Goal: Transaction & Acquisition: Obtain resource

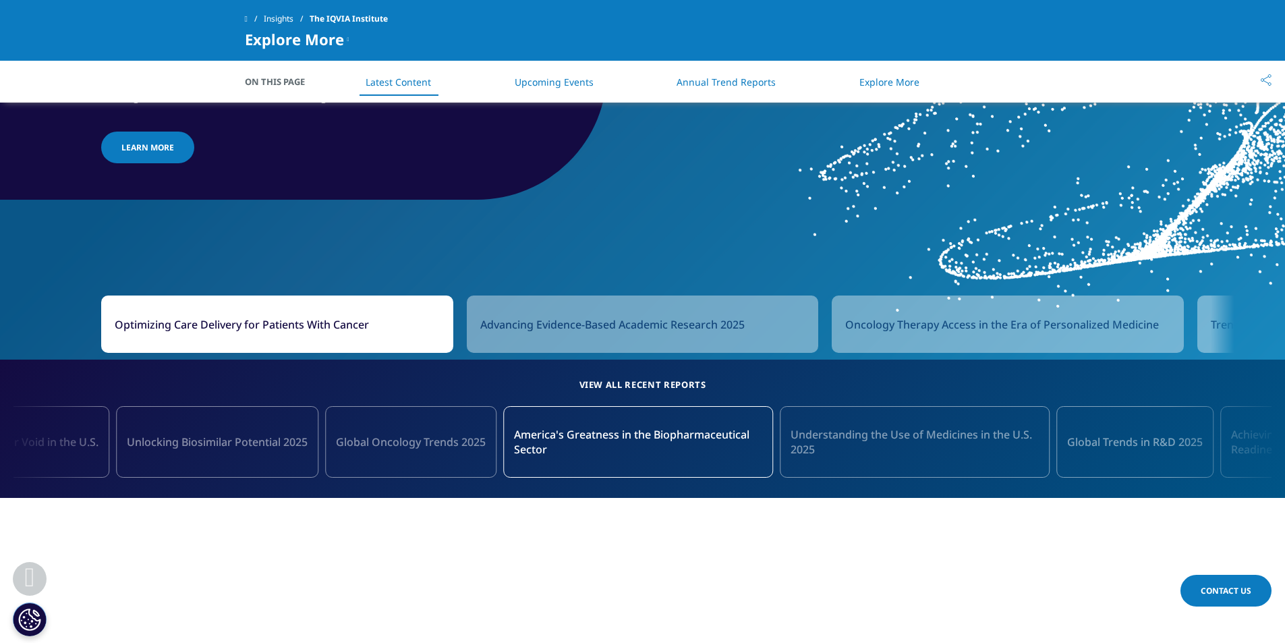
scroll to position [1214, 0]
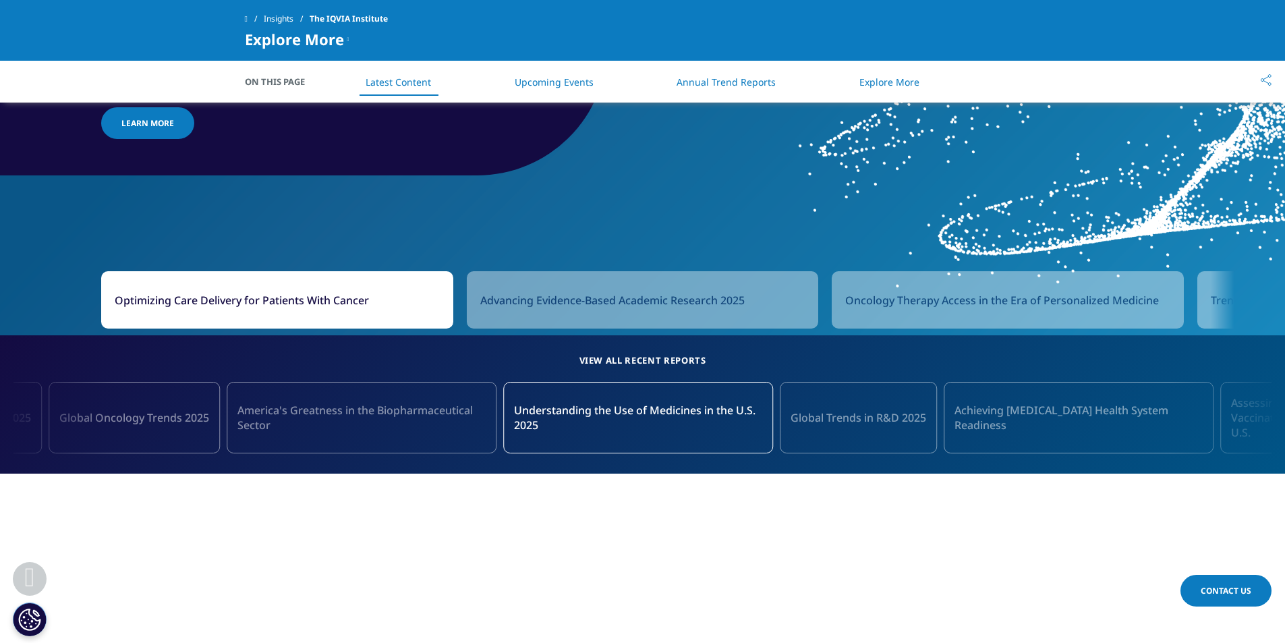
click at [724, 84] on link "Annual Trend Reports" at bounding box center [725, 82] width 99 height 13
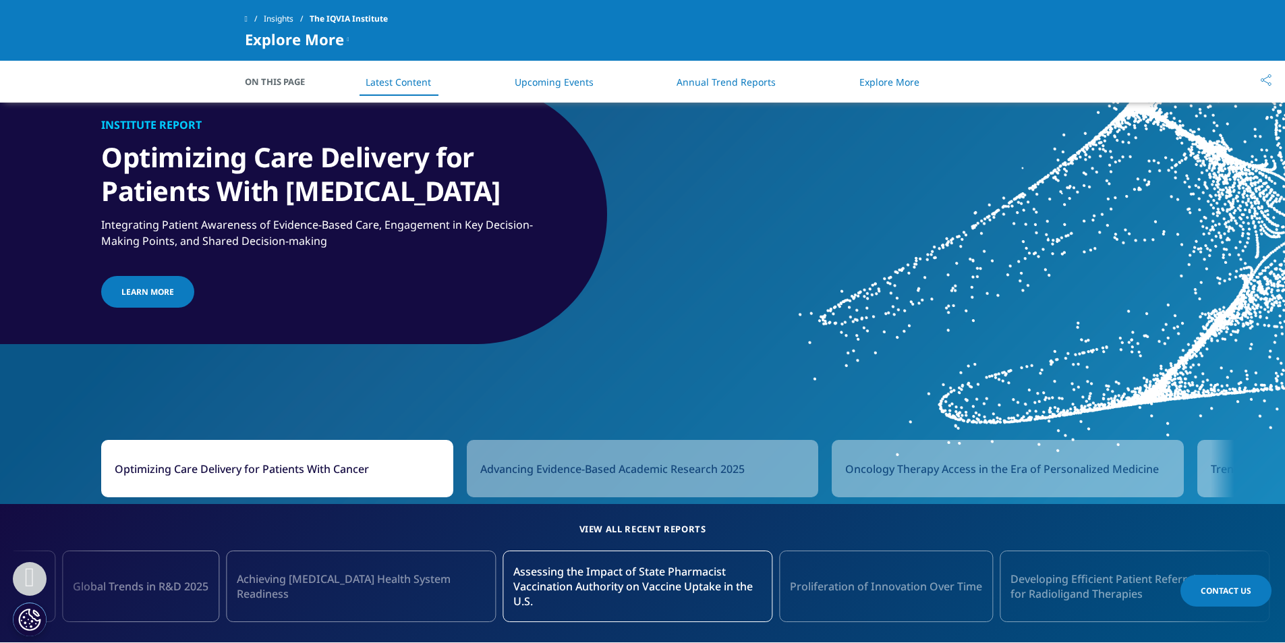
scroll to position [1042, 0]
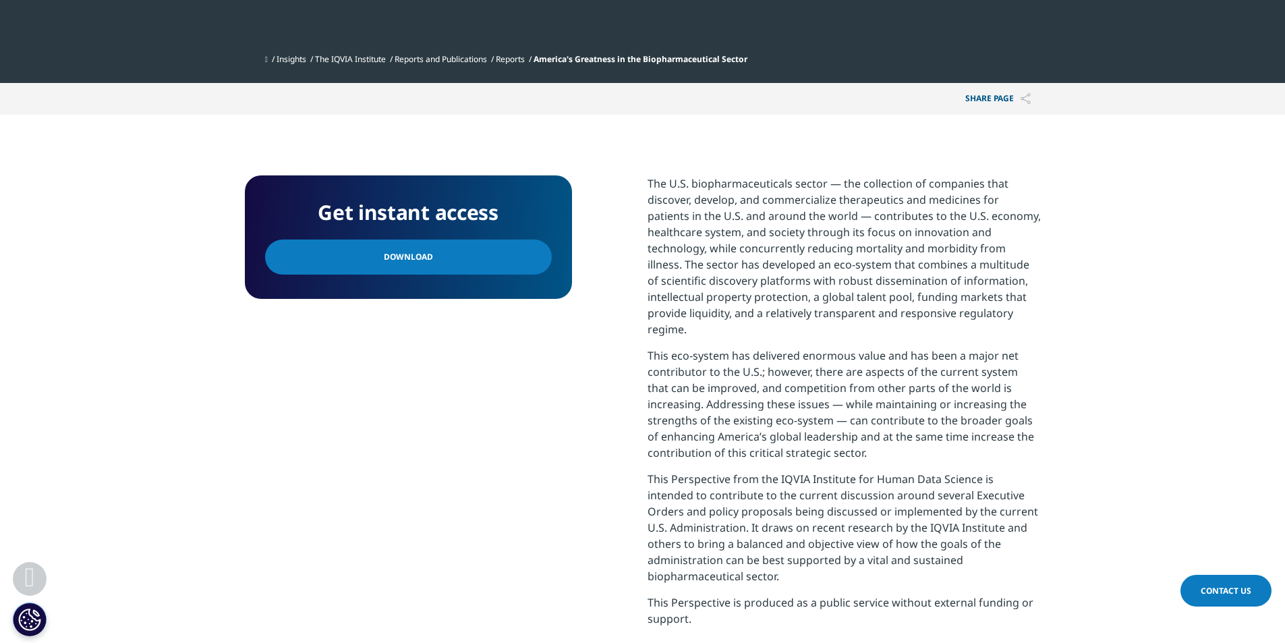
scroll to position [472, 0]
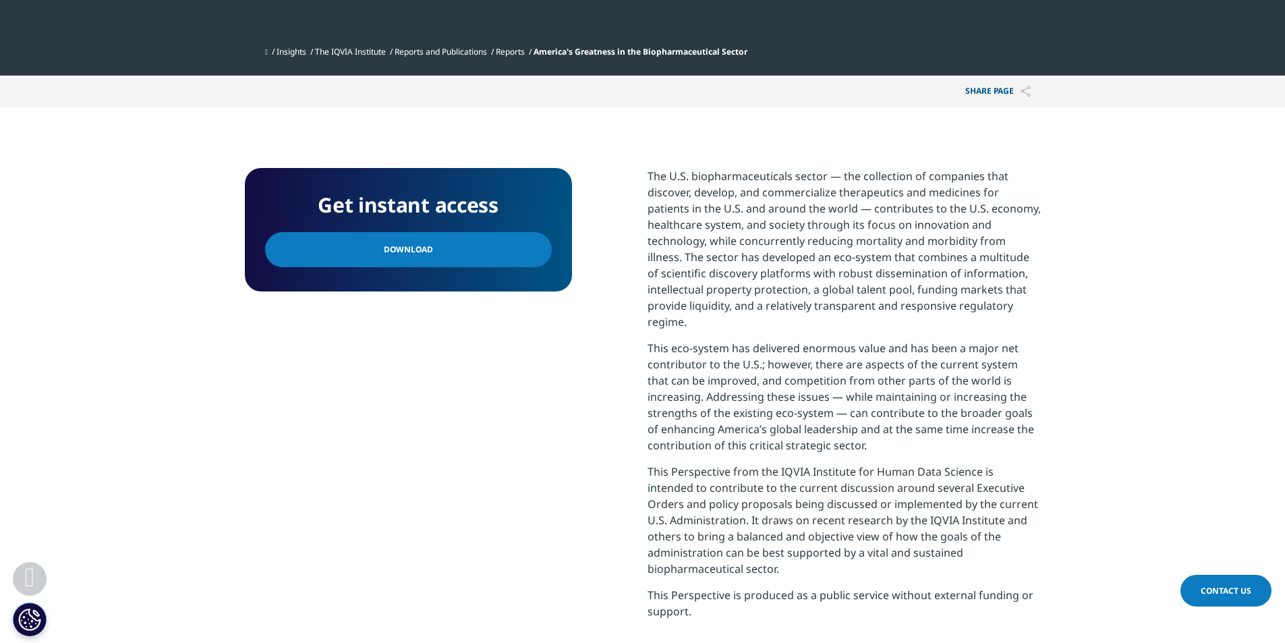
click at [429, 245] on link "Download" at bounding box center [408, 249] width 287 height 35
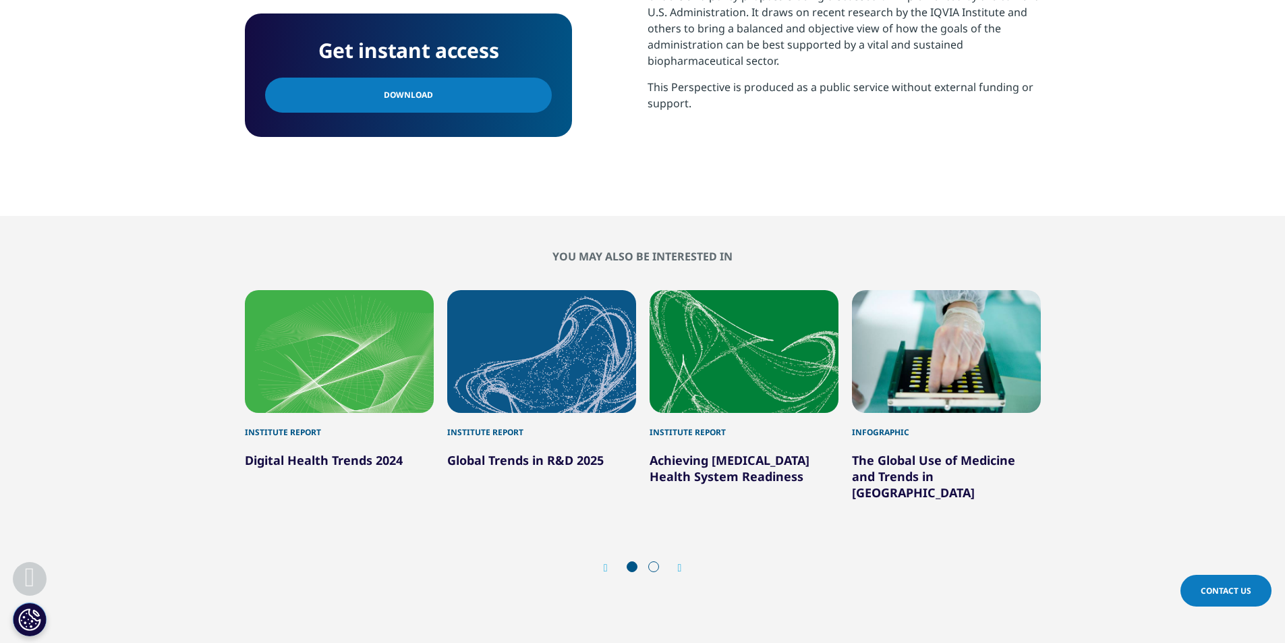
scroll to position [1011, 0]
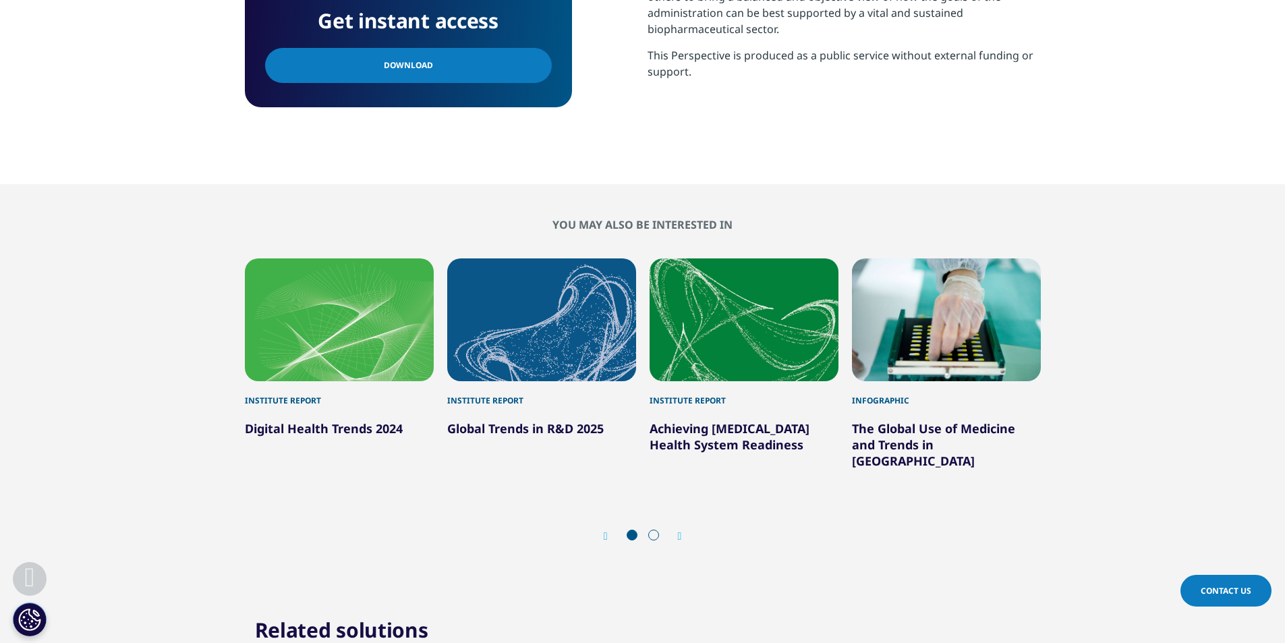
click at [336, 331] on div "1 / 6" at bounding box center [339, 319] width 189 height 123
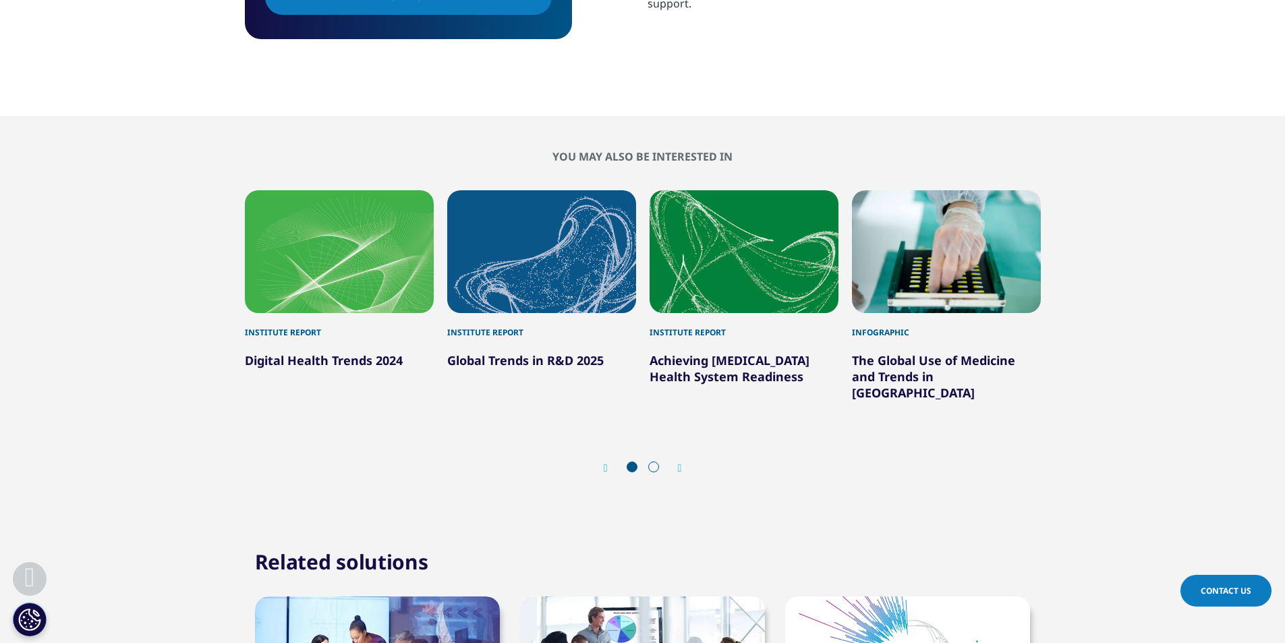
scroll to position [1079, 0]
click at [301, 353] on link "Digital Health Trends 2024" at bounding box center [324, 361] width 158 height 16
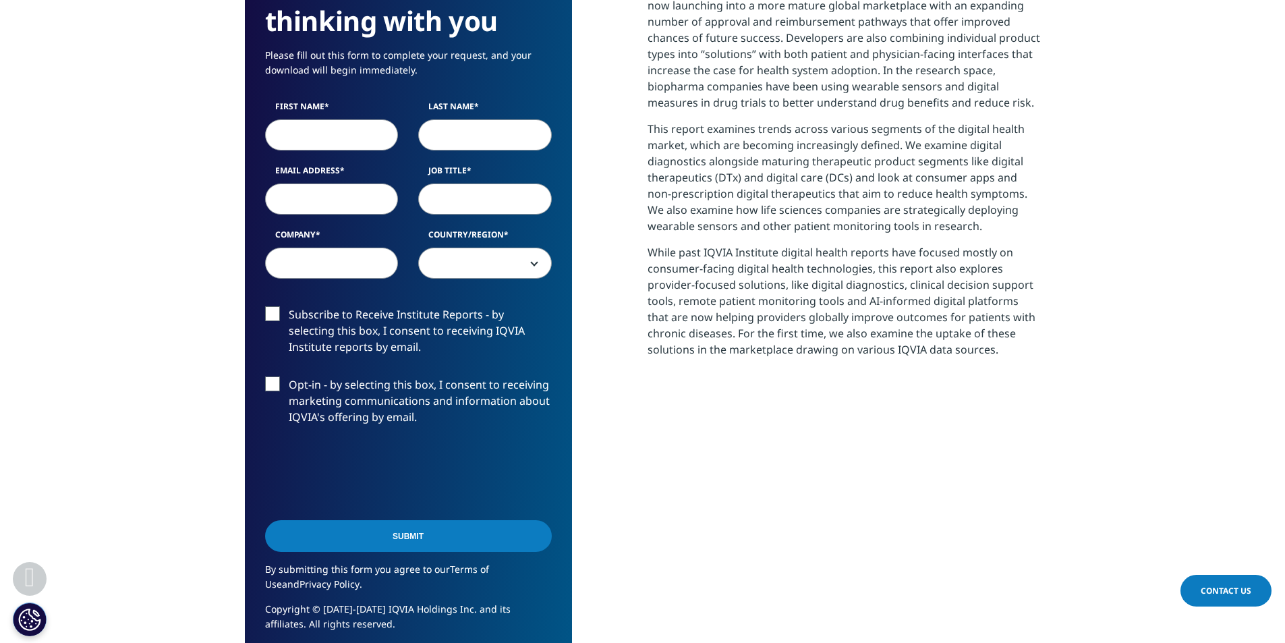
scroll to position [674, 0]
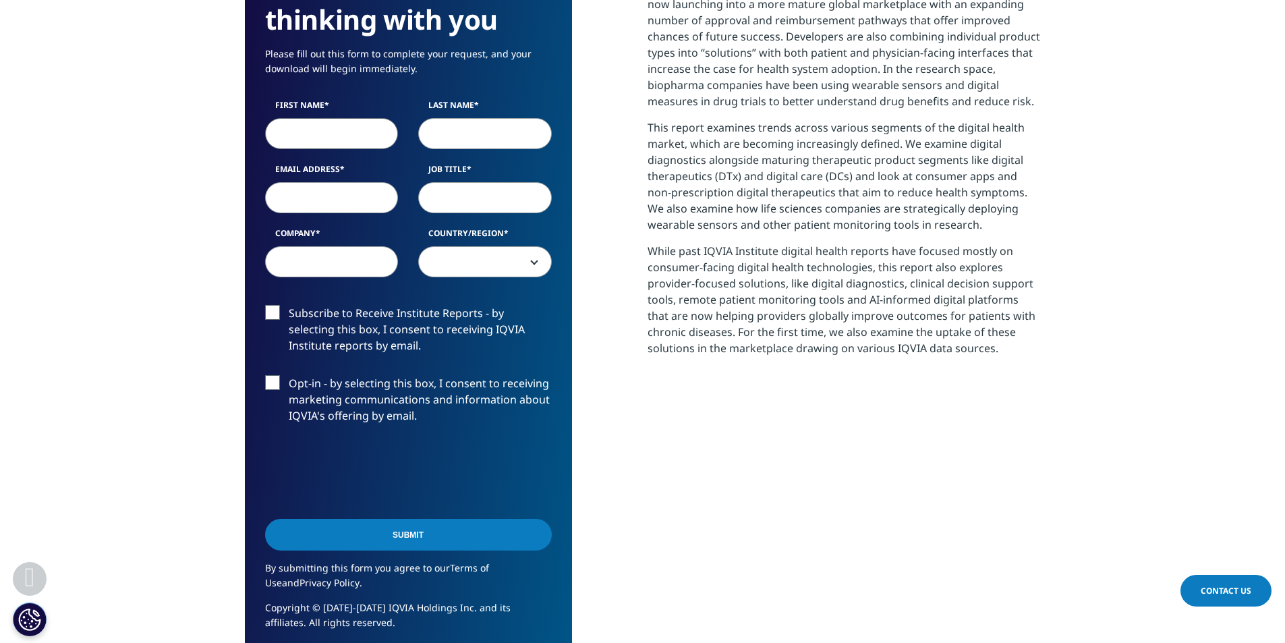
click at [335, 127] on input "First Name" at bounding box center [332, 133] width 134 height 31
type input "Tatiana"
type input "Barrios Hernandez"
type input "taty58@yahoo.com"
select select "[GEOGRAPHIC_DATA]"
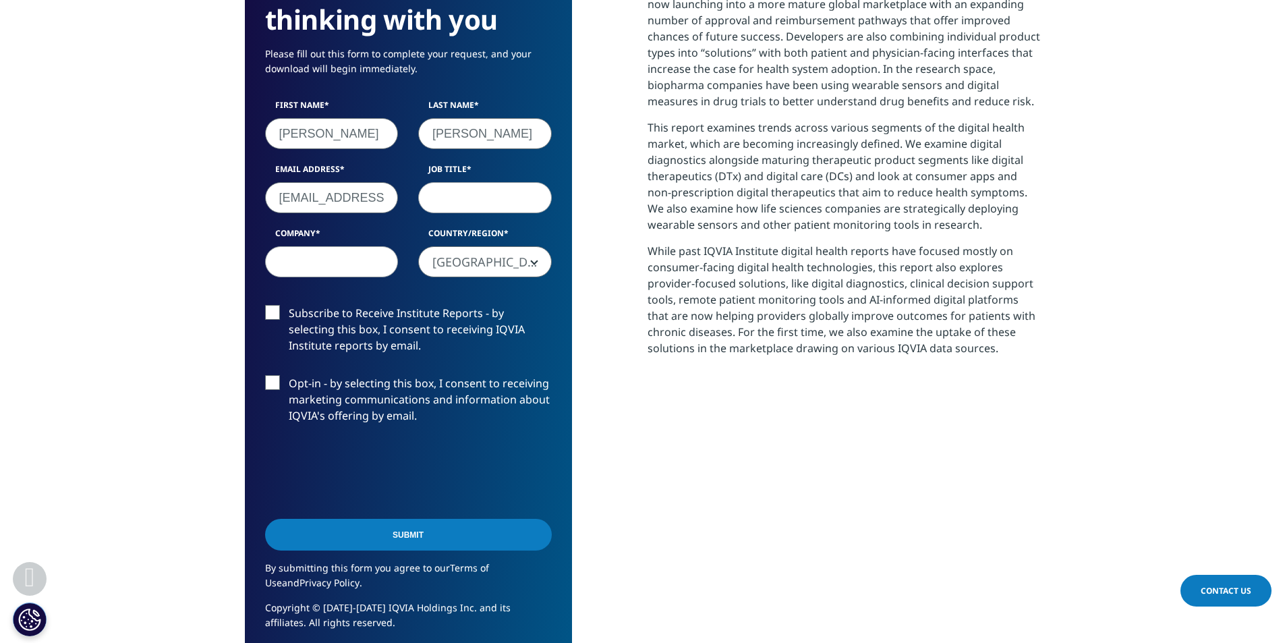
drag, startPoint x: 383, startPoint y: 202, endPoint x: 264, endPoint y: 189, distance: 120.1
click at [264, 189] on div "Email Address taty58@yahoo.com" at bounding box center [332, 188] width 154 height 50
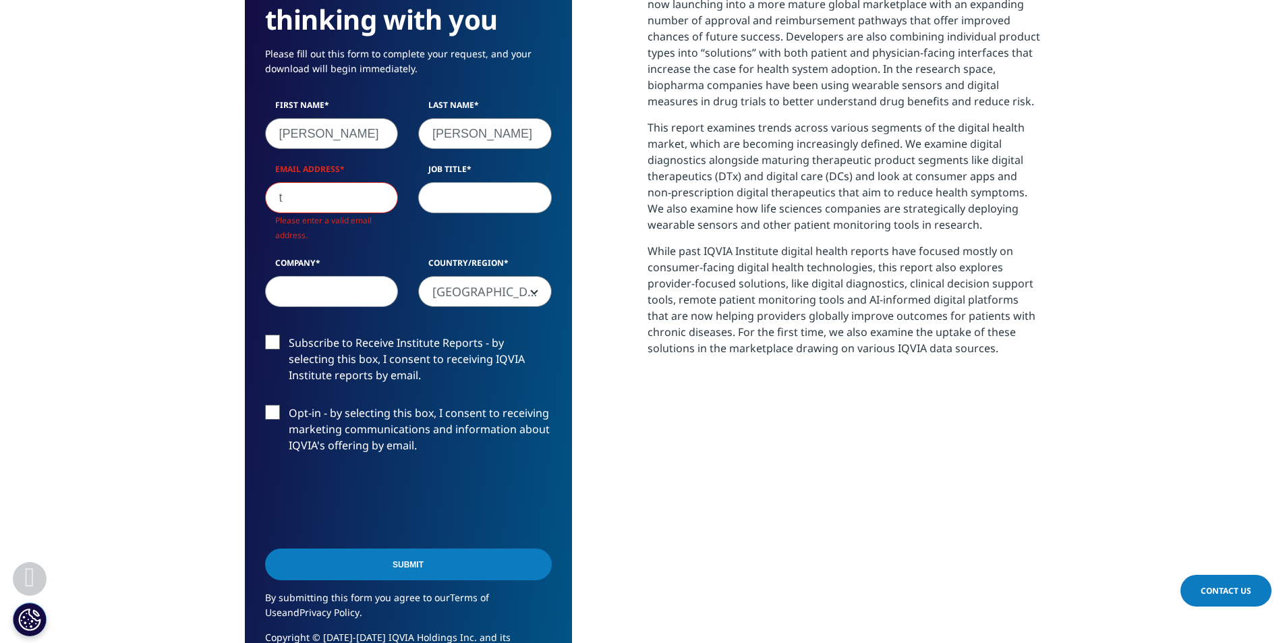
scroll to position [775, 796]
type input "tbarrios@menarini.es"
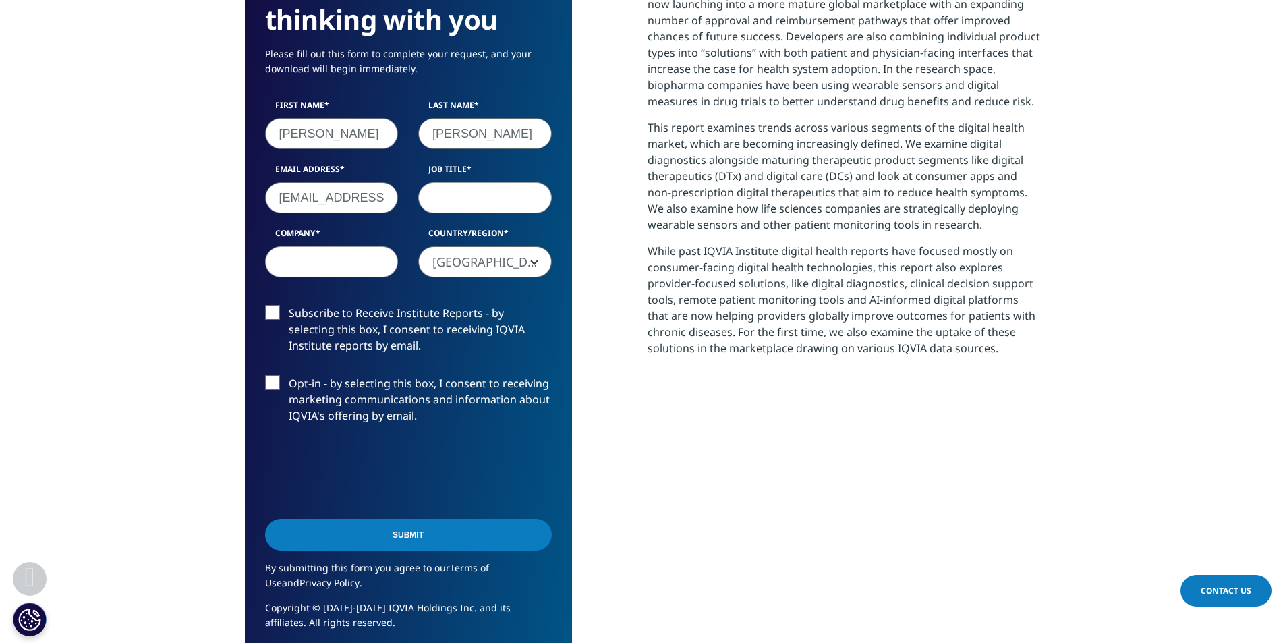
scroll to position [745, 796]
click at [484, 204] on input "Job Title" at bounding box center [485, 197] width 134 height 31
type input "BI LATAM"
click at [390, 254] on input "Company" at bounding box center [332, 261] width 134 height 31
type input "MENARINI"
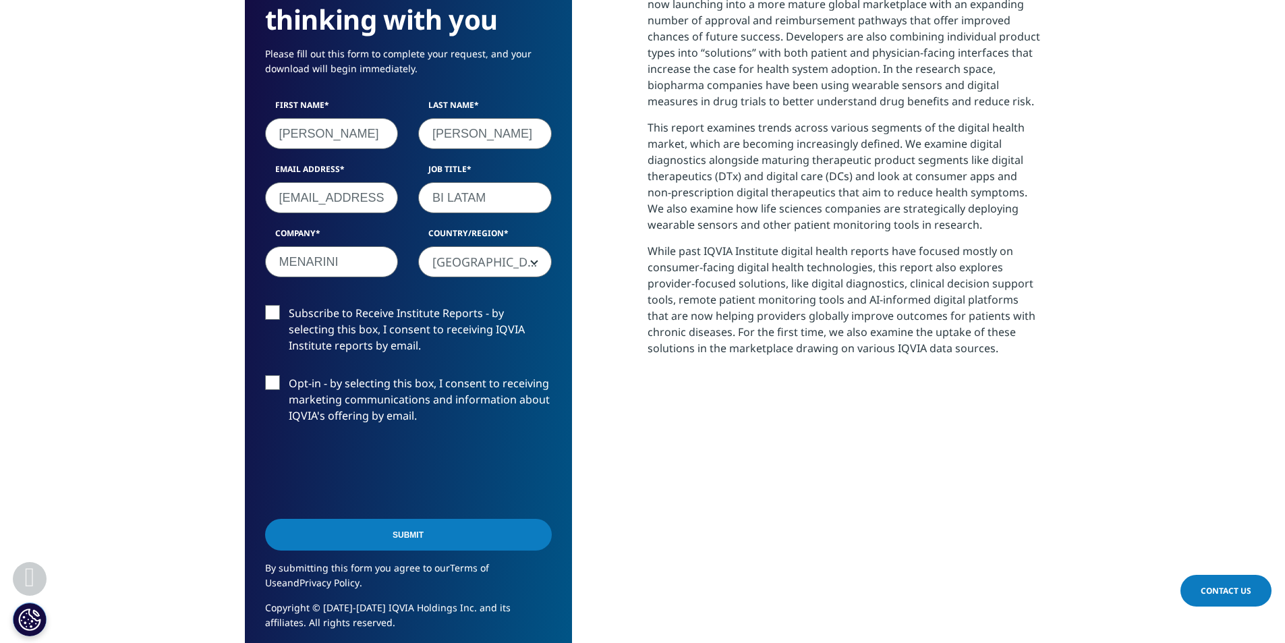
click at [268, 320] on label "Subscribe to Receive Institute Reports - by selecting this box, I consent to re…" at bounding box center [408, 333] width 287 height 56
click at [289, 305] on input "Subscribe to Receive Institute Reports - by selecting this box, I consent to re…" at bounding box center [289, 305] width 0 height 0
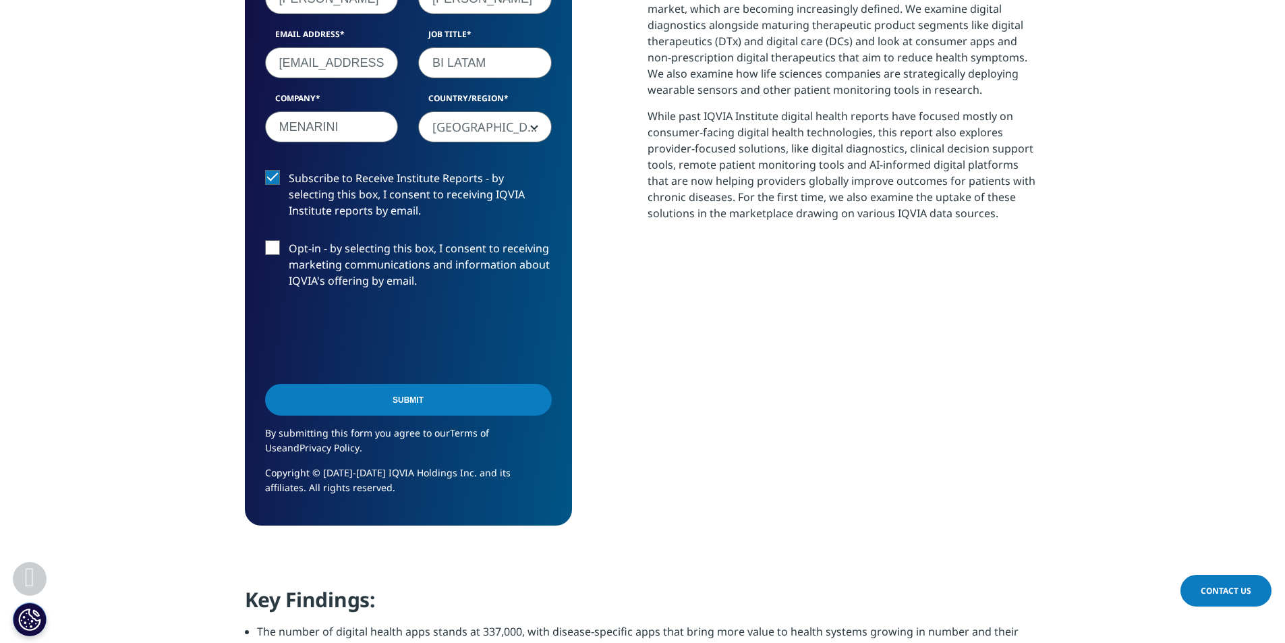
click at [414, 402] on input "Submit" at bounding box center [408, 400] width 287 height 32
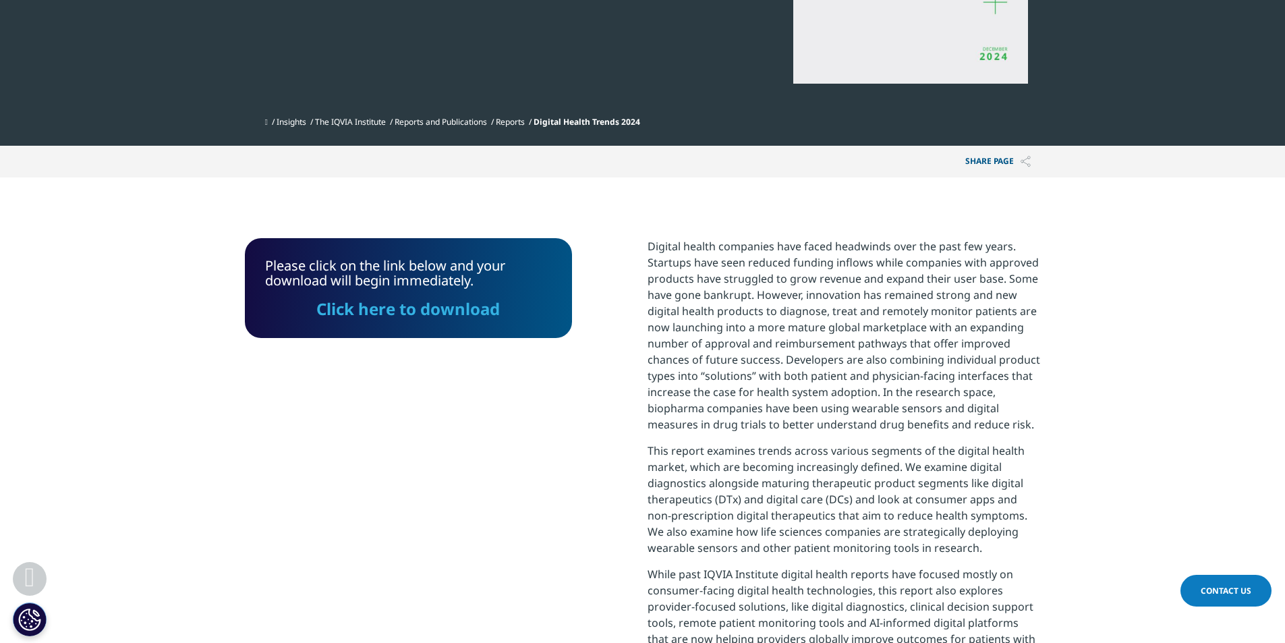
scroll to position [340, 0]
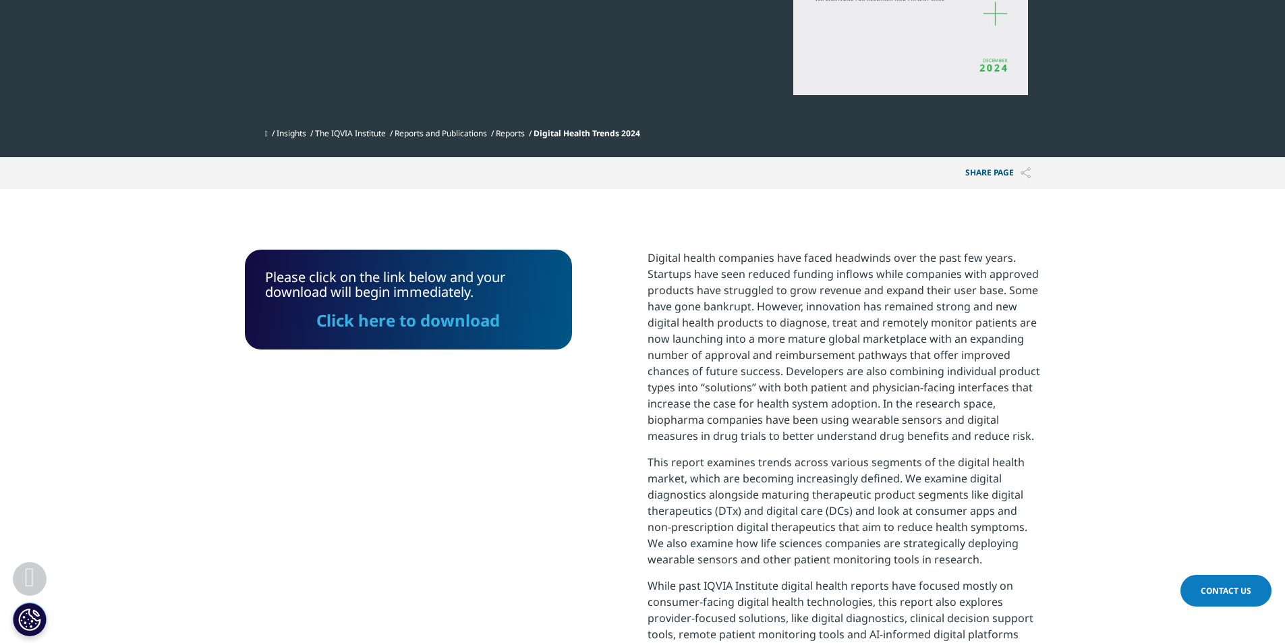
click at [434, 320] on link "Click here to download" at bounding box center [407, 320] width 183 height 22
